Goal: Find specific page/section: Find specific page/section

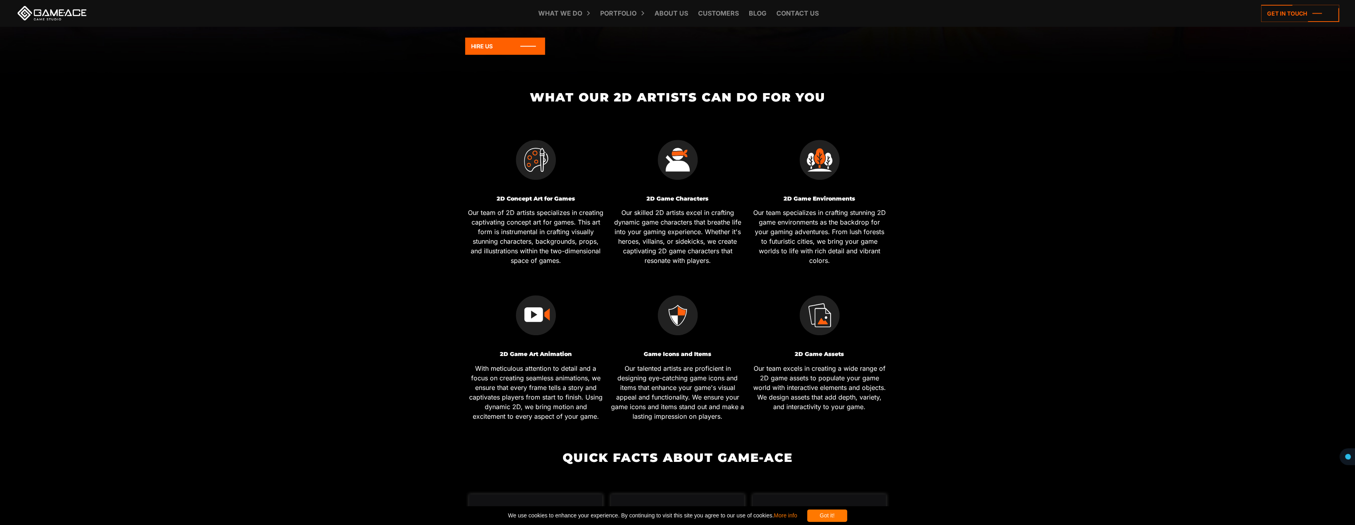
scroll to position [478, 0]
click at [543, 321] on img at bounding box center [536, 315] width 40 height 40
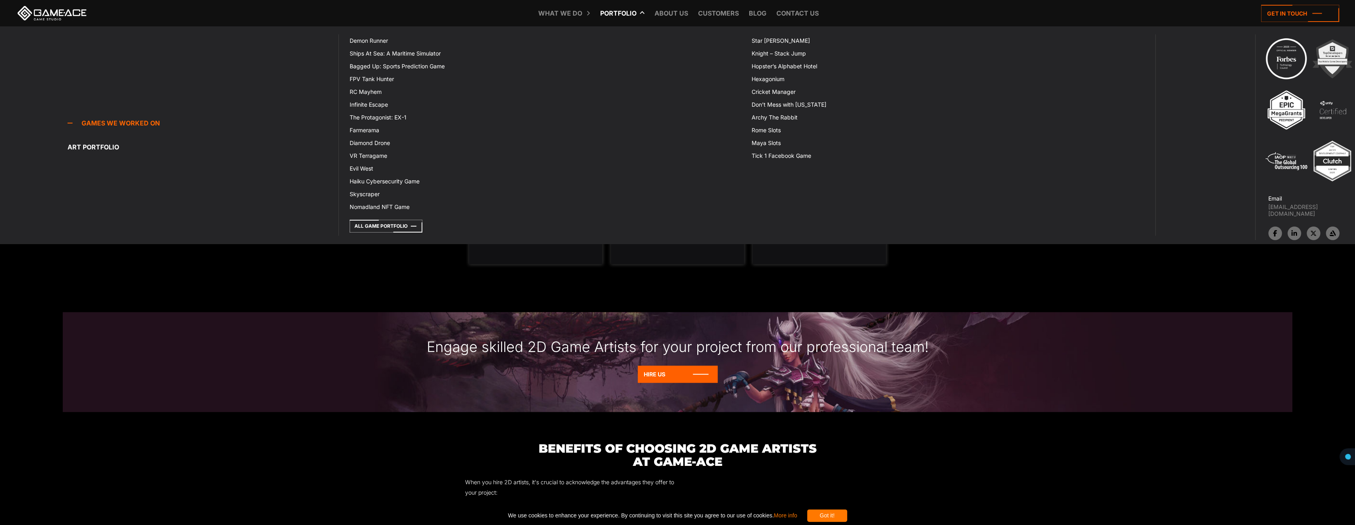
scroll to position [802, 0]
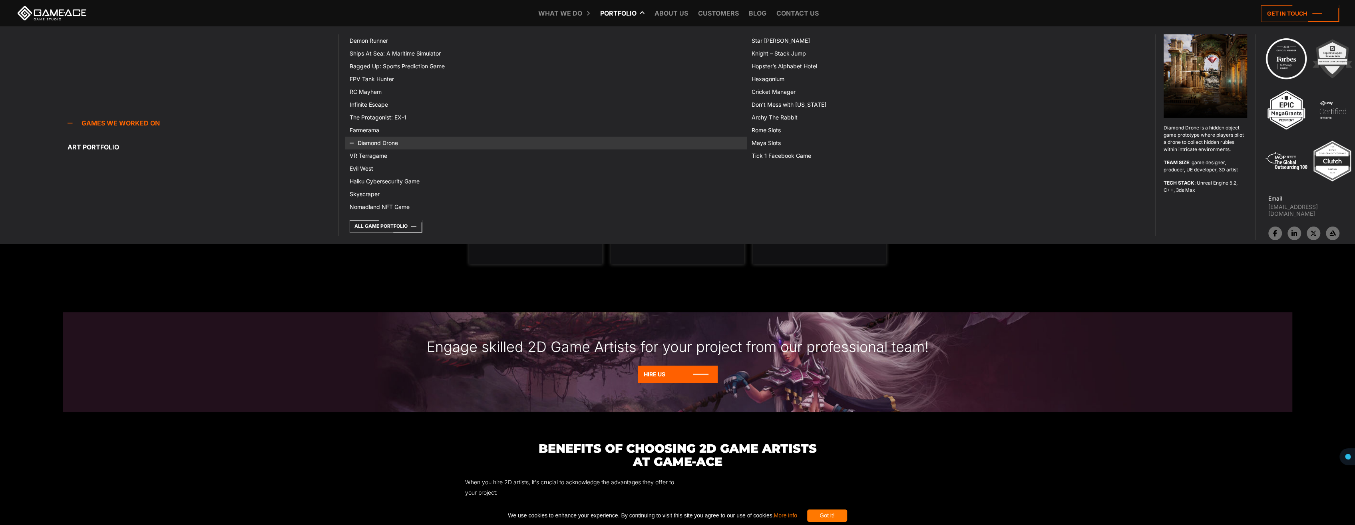
click at [381, 141] on link "Diamond Drone" at bounding box center [546, 143] width 402 height 13
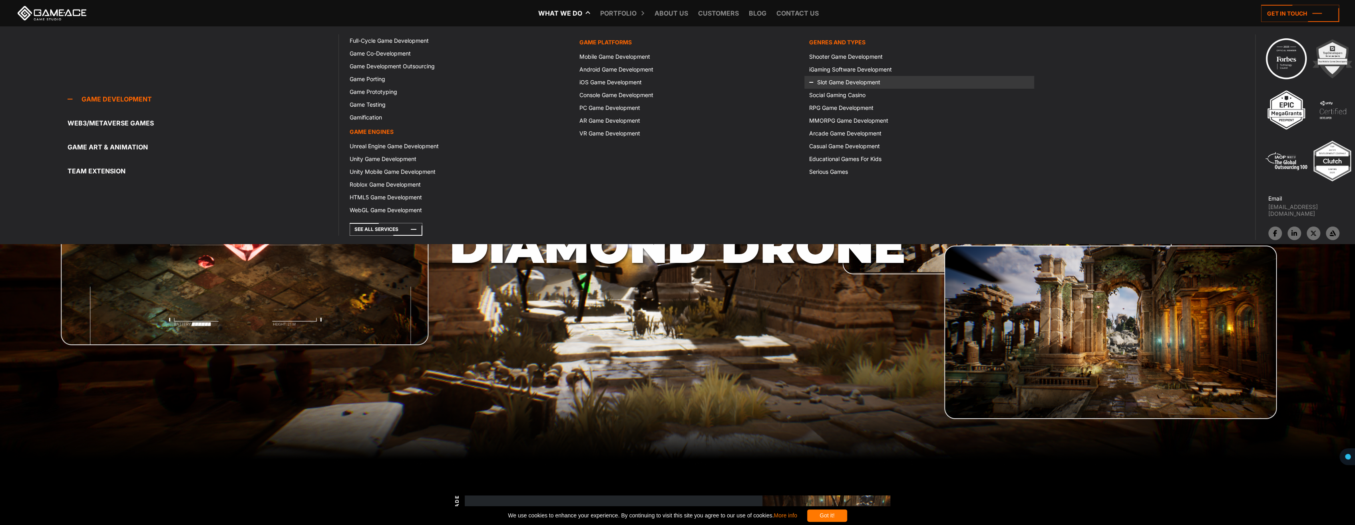
click at [850, 80] on link "Slot Game Development" at bounding box center [920, 82] width 230 height 13
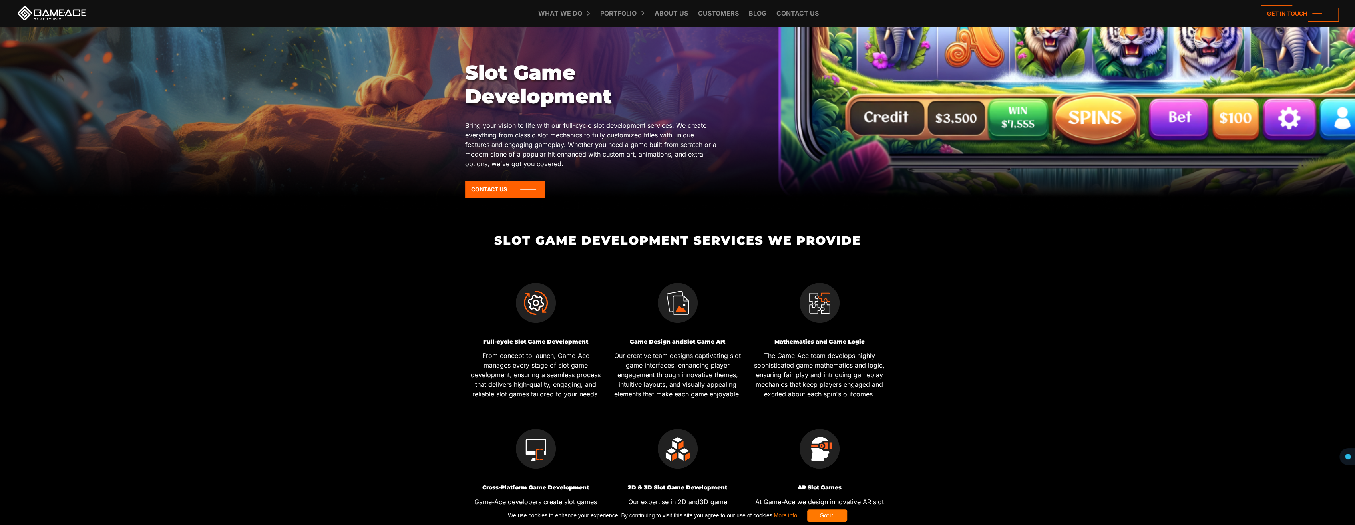
scroll to position [359, 0]
